Goal: Task Accomplishment & Management: Use online tool/utility

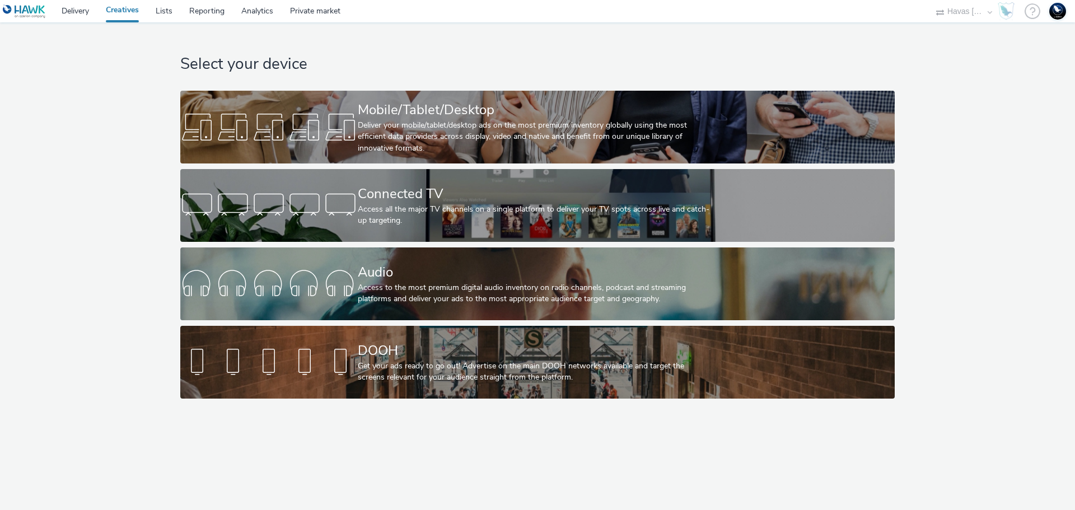
select select "ea06b517-4720-4a42-ac0a-740ca62f4ef0"
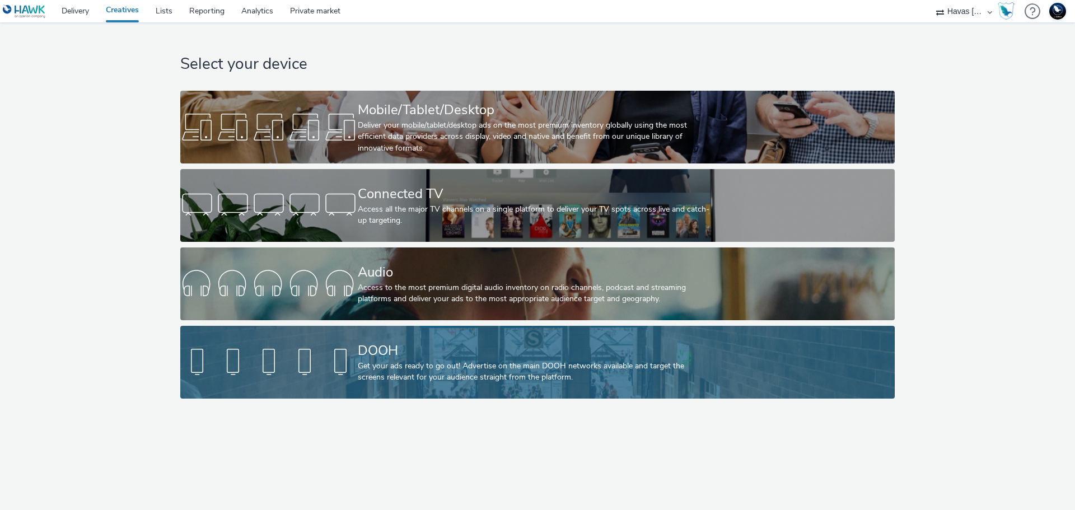
click at [552, 353] on div "DOOH" at bounding box center [535, 351] width 355 height 20
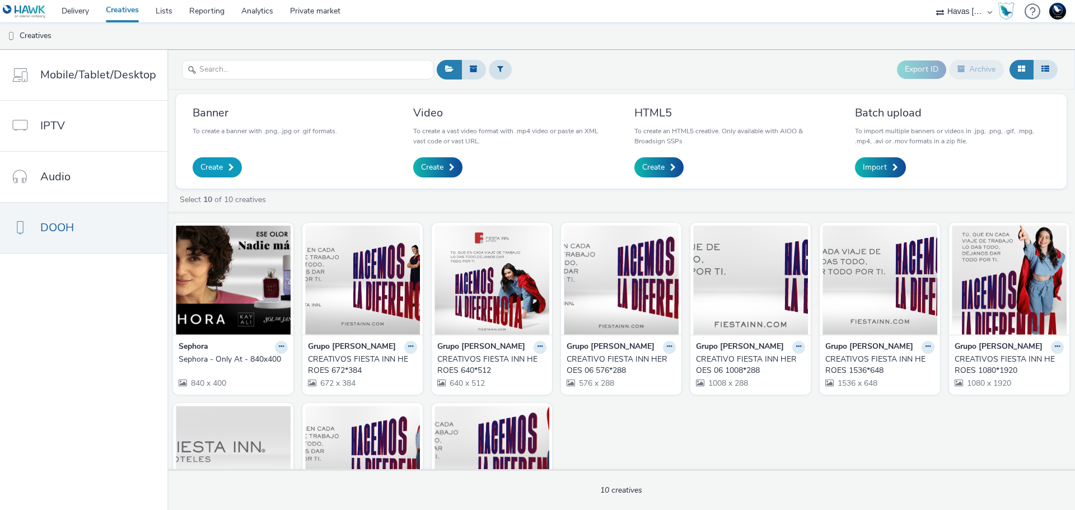
click at [229, 170] on span at bounding box center [232, 168] width 6 height 8
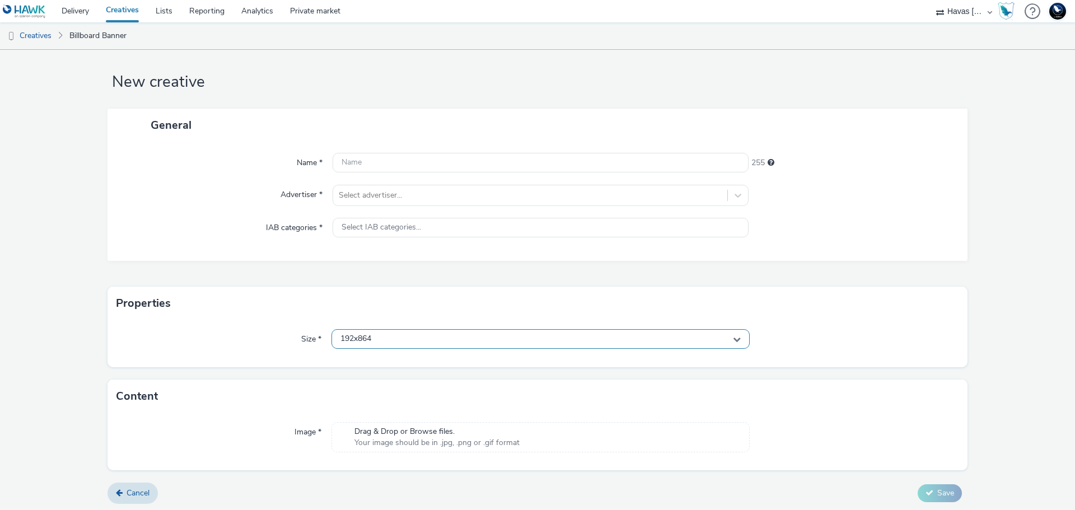
scroll to position [12, 0]
click at [371, 334] on div "192x864" at bounding box center [541, 337] width 418 height 20
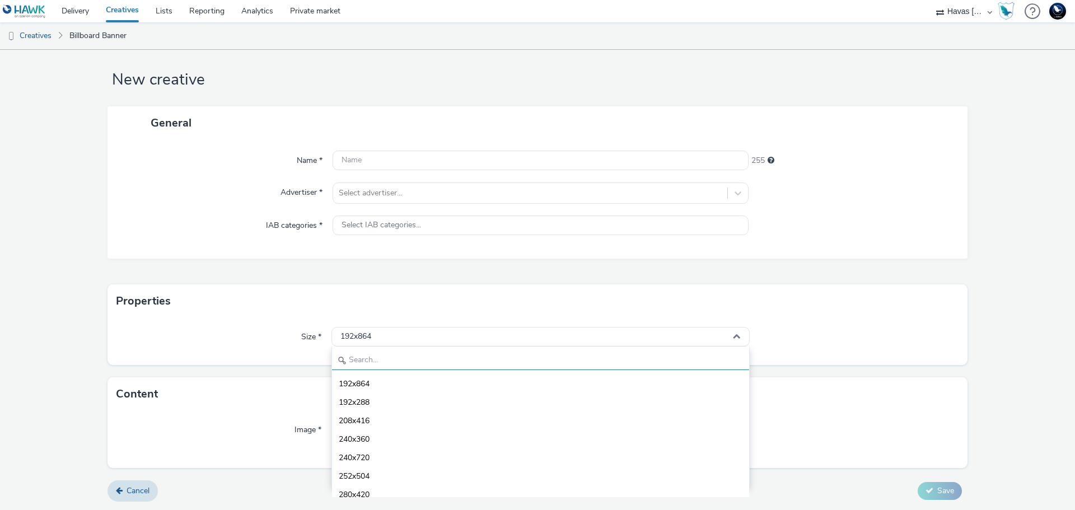
click at [383, 364] on input "text" at bounding box center [540, 361] width 417 height 20
type input "7"
type input "8"
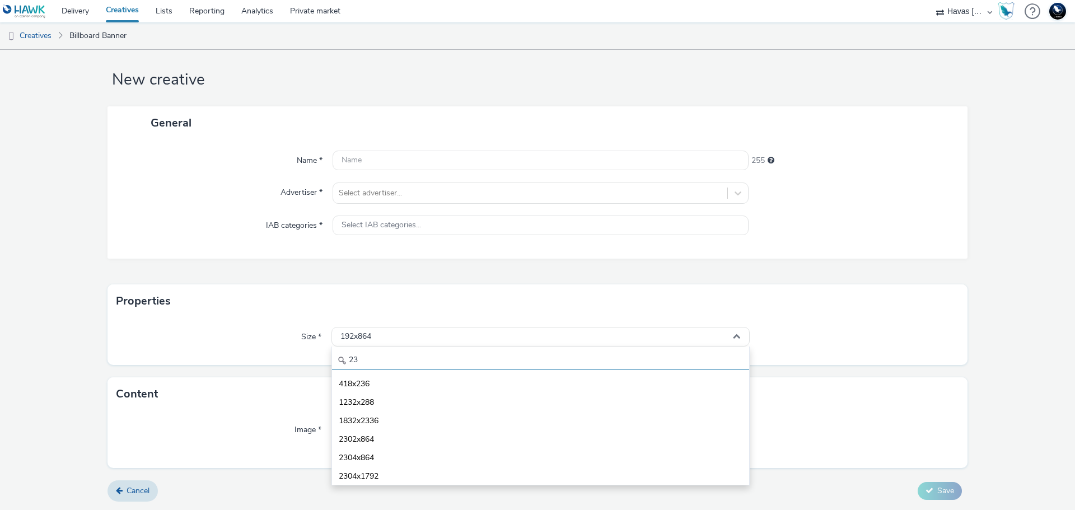
type input "2"
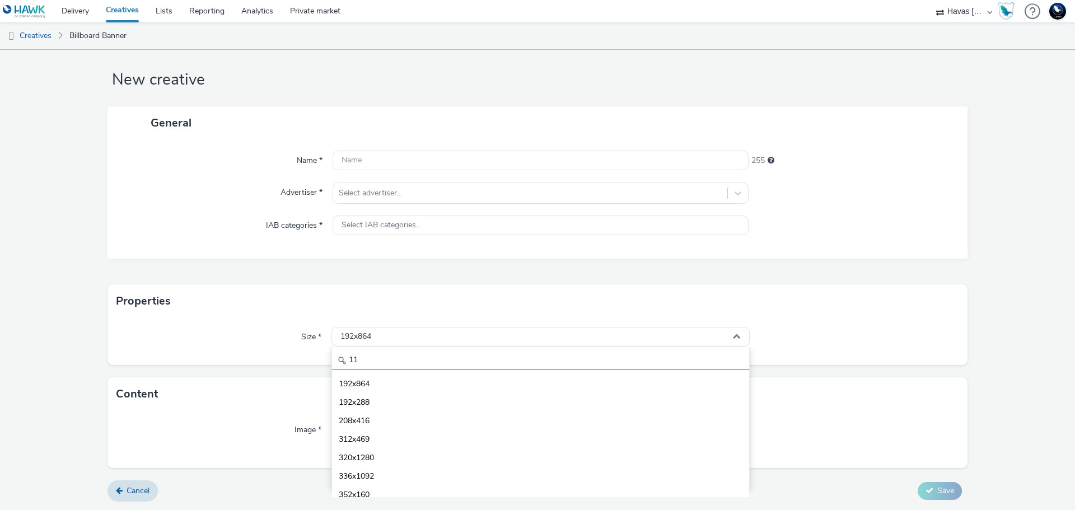
type input "1"
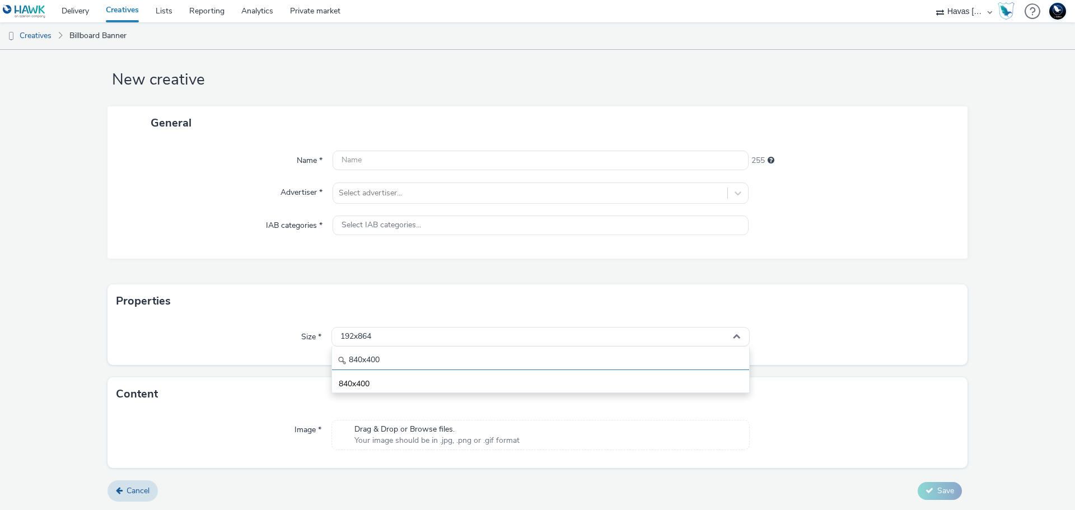
type input "840x400"
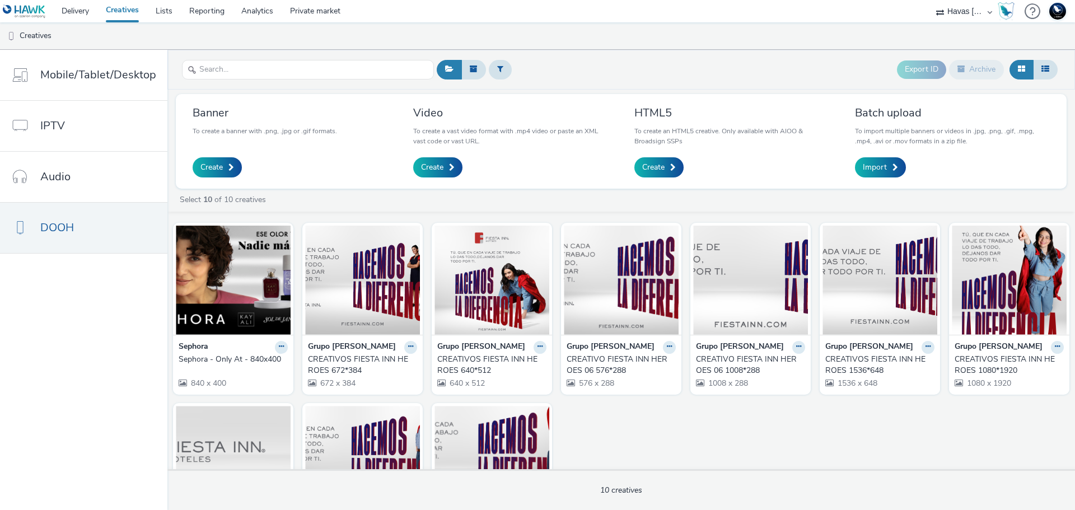
scroll to position [123, 0]
